Goal: Transaction & Acquisition: Subscribe to service/newsletter

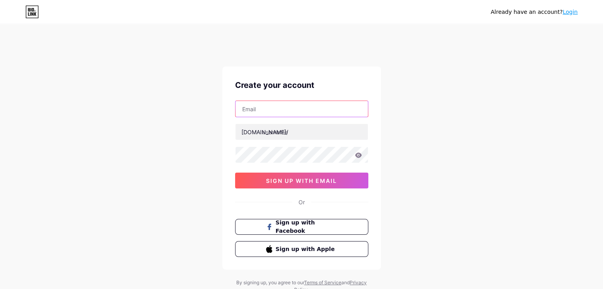
click at [247, 108] on input "text" at bounding box center [301, 109] width 132 height 16
type input "[EMAIL_ADDRESS][DOMAIN_NAME]"
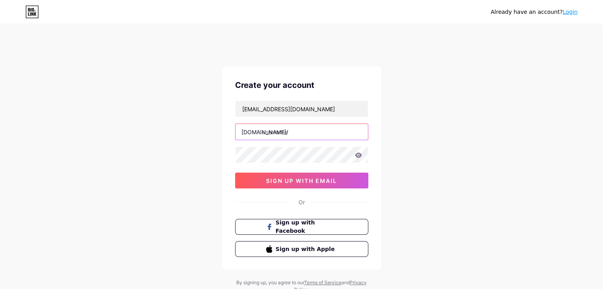
click at [269, 134] on input "text" at bounding box center [301, 132] width 132 height 16
type input "adeptivai"
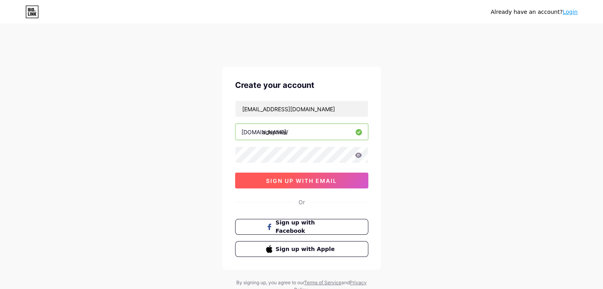
click at [281, 178] on span "sign up with email" at bounding box center [301, 181] width 71 height 7
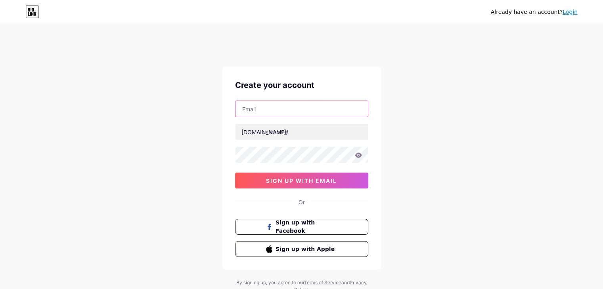
click at [261, 111] on input "text" at bounding box center [301, 109] width 132 height 16
type input "[EMAIL_ADDRESS][DOMAIN_NAME]"
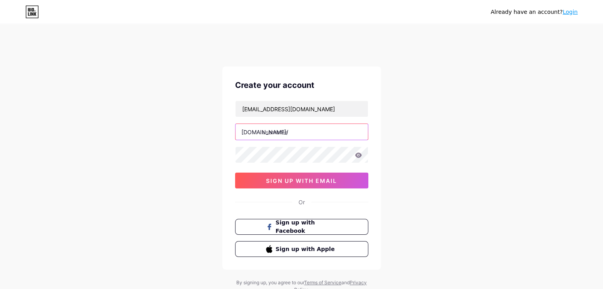
click at [273, 128] on input "text" at bounding box center [301, 132] width 132 height 16
type input "adeptivai"
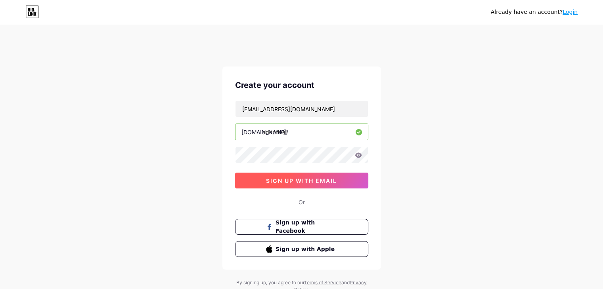
click at [286, 178] on span "sign up with email" at bounding box center [301, 181] width 71 height 7
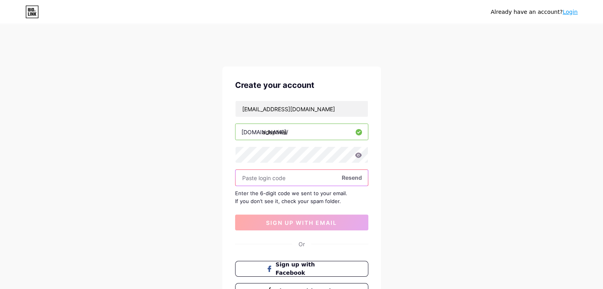
paste input "621126"
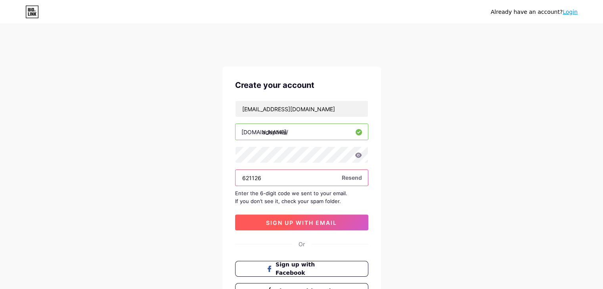
type input "621126"
click at [299, 221] on span "sign up with email" at bounding box center [301, 223] width 71 height 7
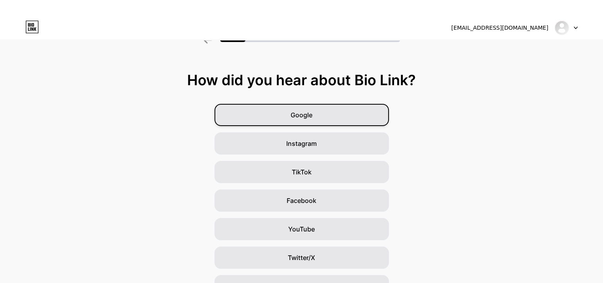
click at [322, 111] on div "Google" at bounding box center [301, 115] width 174 height 22
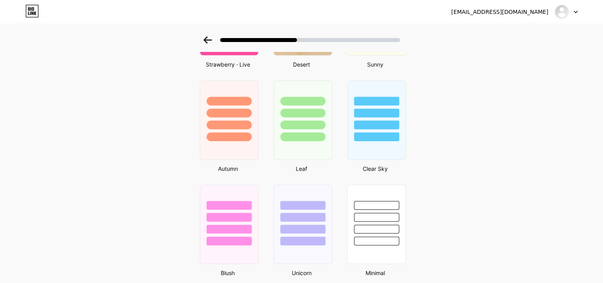
scroll to position [515, 0]
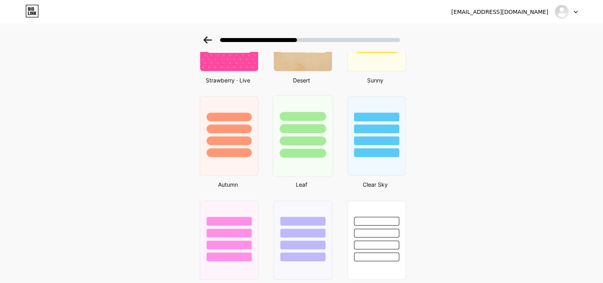
click at [322, 151] on div at bounding box center [303, 153] width 46 height 9
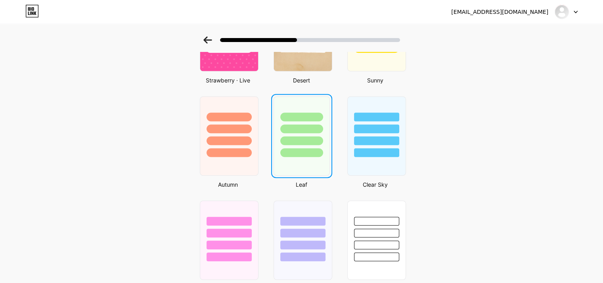
scroll to position [0, 0]
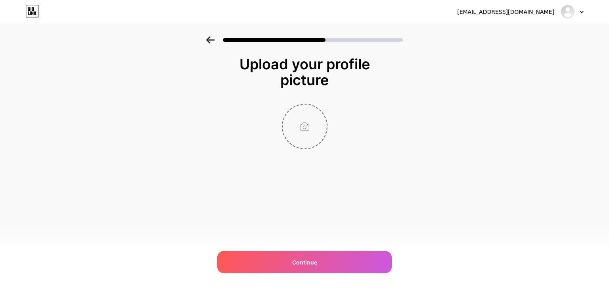
click at [309, 126] on input "file" at bounding box center [305, 127] width 44 height 44
type input "C:\fakepath\Adeptiv Logo 800.jpg"
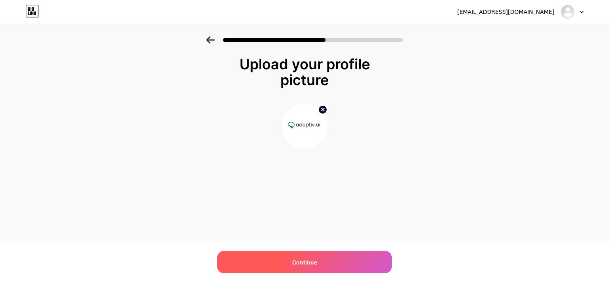
click at [305, 261] on span "Continue" at bounding box center [304, 262] width 25 height 8
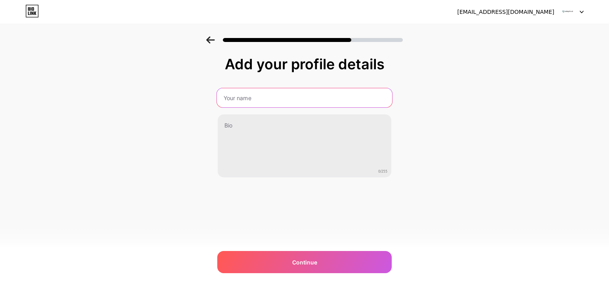
click at [243, 97] on input "text" at bounding box center [304, 97] width 175 height 19
type input "Adeptiv AI"
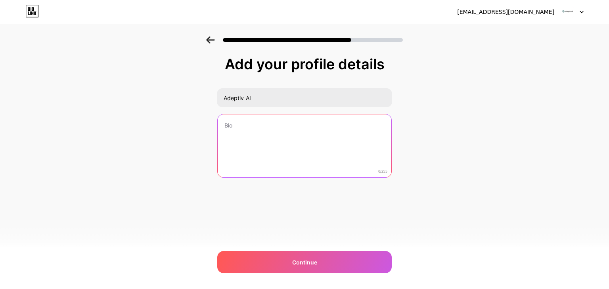
click at [240, 132] on textarea at bounding box center [305, 147] width 174 height 64
paste textarea "Adeptiv AI is the smarter way to achieve AI Governance and compliance from the …"
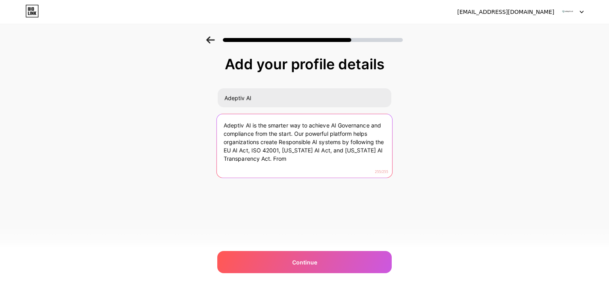
drag, startPoint x: 273, startPoint y: 159, endPoint x: 289, endPoint y: 159, distance: 15.9
click at [289, 159] on textarea "Adeptiv AI is the smarter way to achieve AI Governance and compliance from the …" at bounding box center [304, 146] width 175 height 65
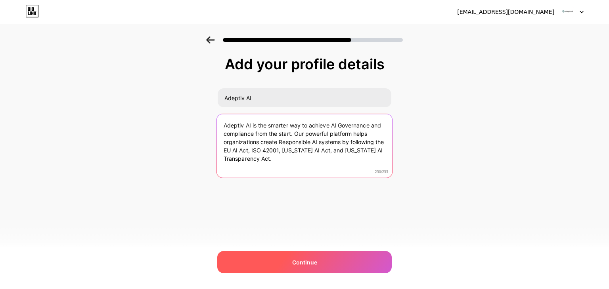
type textarea "Adeptiv AI is the smarter way to achieve AI Governance and compliance from the …"
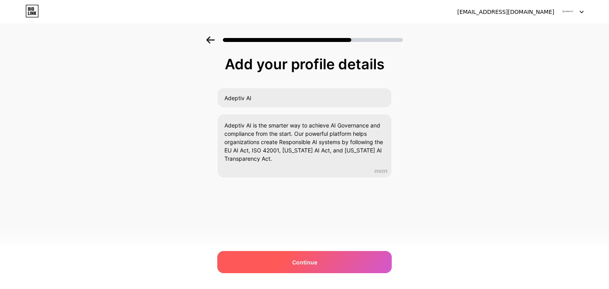
click at [301, 261] on span "Continue" at bounding box center [304, 262] width 25 height 8
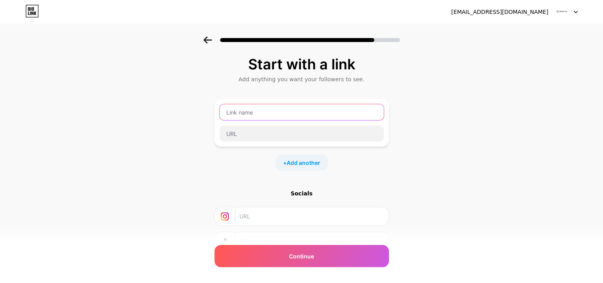
click at [247, 111] on input "text" at bounding box center [302, 112] width 164 height 16
type input "Website"
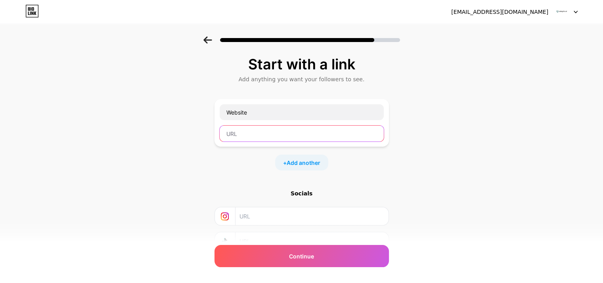
click at [249, 132] on input "text" at bounding box center [302, 134] width 164 height 16
paste input "https://adeptiv.ai/"
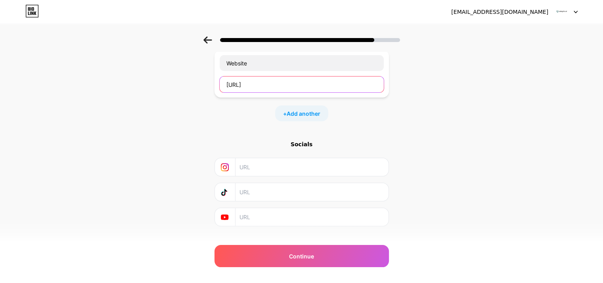
scroll to position [63, 0]
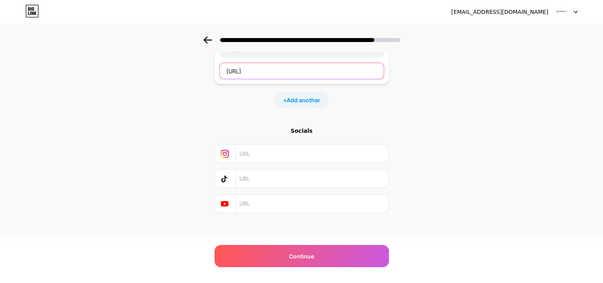
type input "https://adeptiv.ai/"
click at [255, 150] on input "text" at bounding box center [311, 154] width 144 height 18
paste input "https://www.instagram.com/adeptiv_ai/"
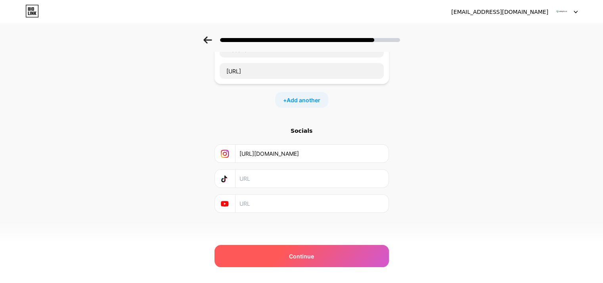
type input "https://www.instagram.com/adeptiv_ai/"
click at [304, 256] on span "Continue" at bounding box center [301, 256] width 25 height 8
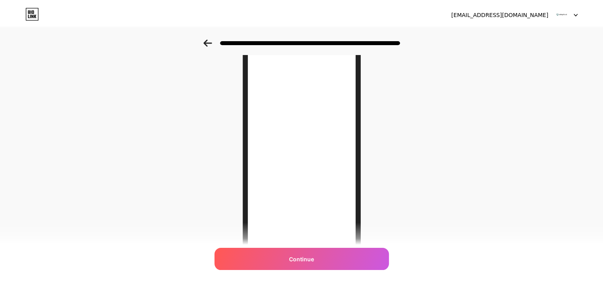
scroll to position [0, 0]
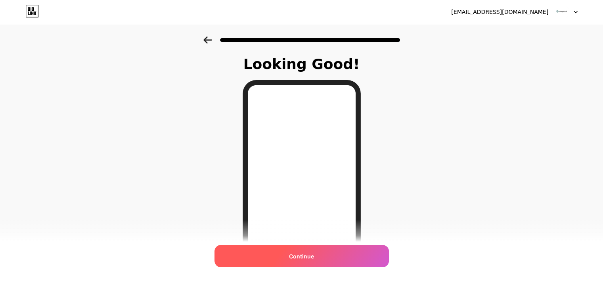
click at [301, 255] on span "Continue" at bounding box center [301, 256] width 25 height 8
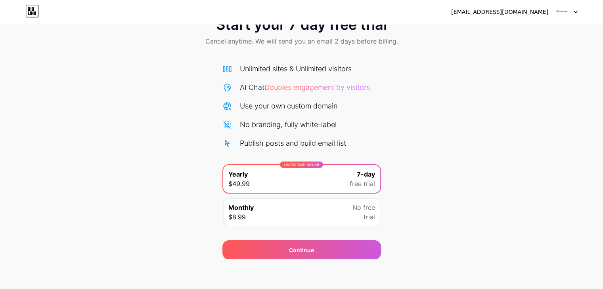
scroll to position [29, 0]
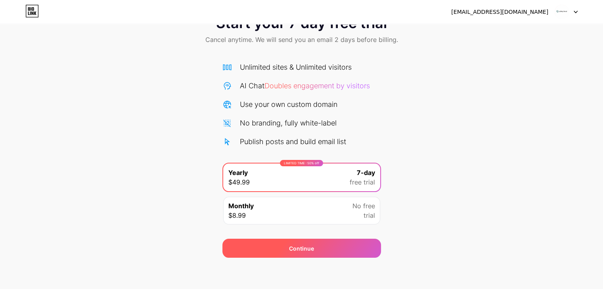
click at [304, 249] on div "Continue" at bounding box center [301, 249] width 25 height 8
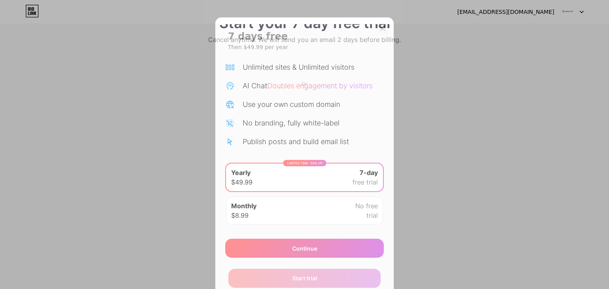
click at [379, 31] on icon at bounding box center [382, 28] width 6 height 6
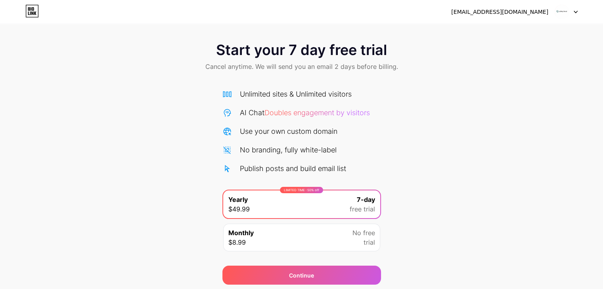
scroll to position [0, 0]
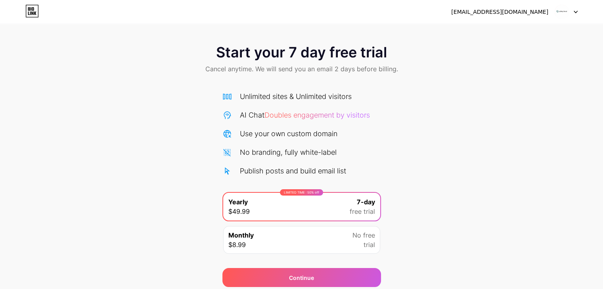
click at [576, 11] on icon at bounding box center [576, 12] width 4 height 3
click at [523, 8] on div "[EMAIL_ADDRESS][DOMAIN_NAME]" at bounding box center [499, 12] width 97 height 8
click at [33, 10] on icon at bounding box center [31, 11] width 13 height 13
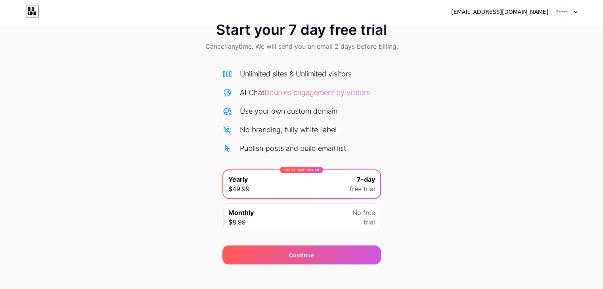
scroll to position [29, 0]
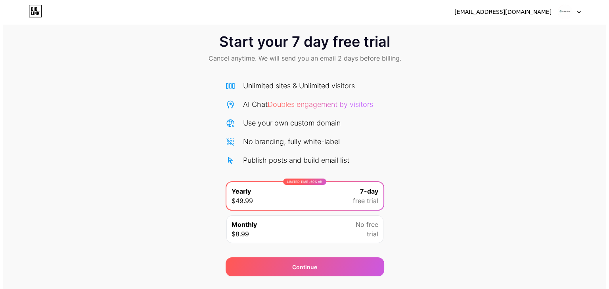
scroll to position [29, 0]
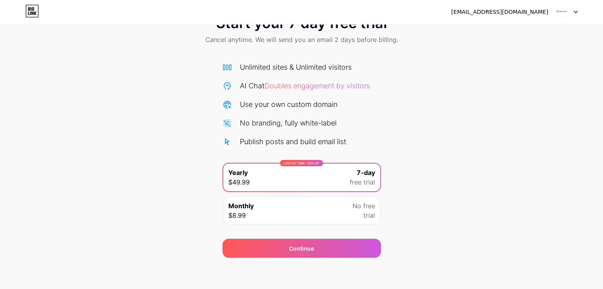
click at [309, 202] on div "Monthly $8.99 No free trial" at bounding box center [301, 211] width 157 height 28
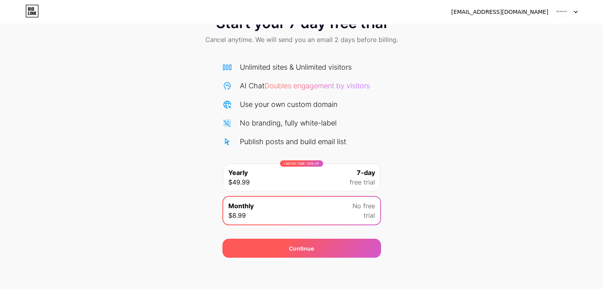
click at [301, 241] on div "Continue" at bounding box center [301, 248] width 159 height 19
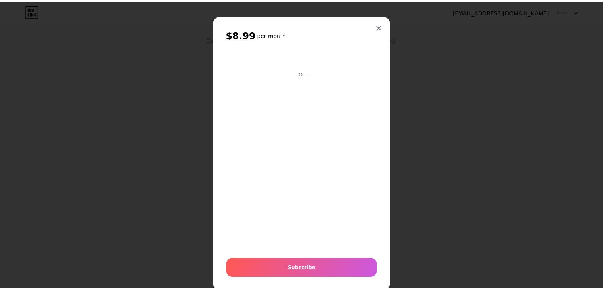
scroll to position [0, 0]
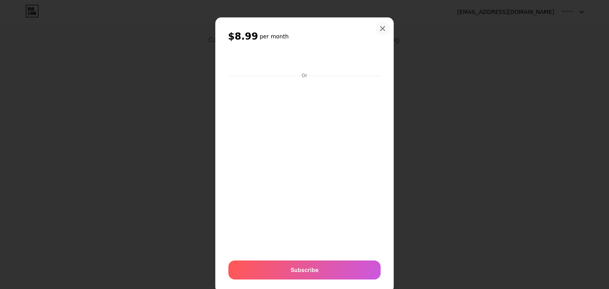
click at [381, 30] on icon at bounding box center [383, 29] width 4 height 4
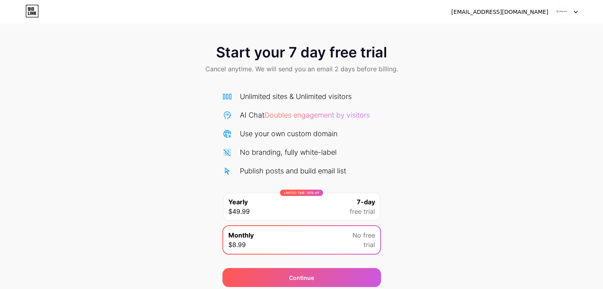
click at [560, 9] on img at bounding box center [561, 11] width 15 height 15
click at [563, 10] on img at bounding box center [561, 11] width 15 height 15
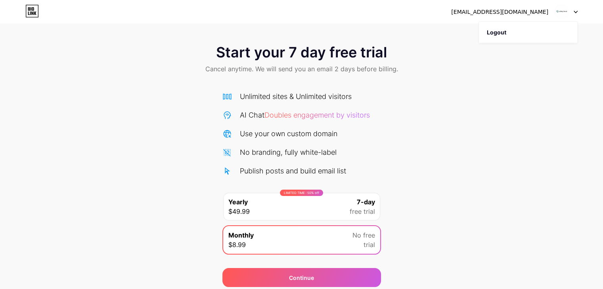
click at [547, 12] on div "[EMAIL_ADDRESS][DOMAIN_NAME]" at bounding box center [499, 12] width 97 height 8
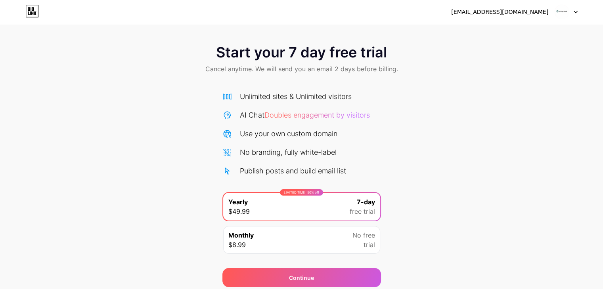
click at [557, 12] on img at bounding box center [561, 11] width 15 height 15
